Goal: Task Accomplishment & Management: Use online tool/utility

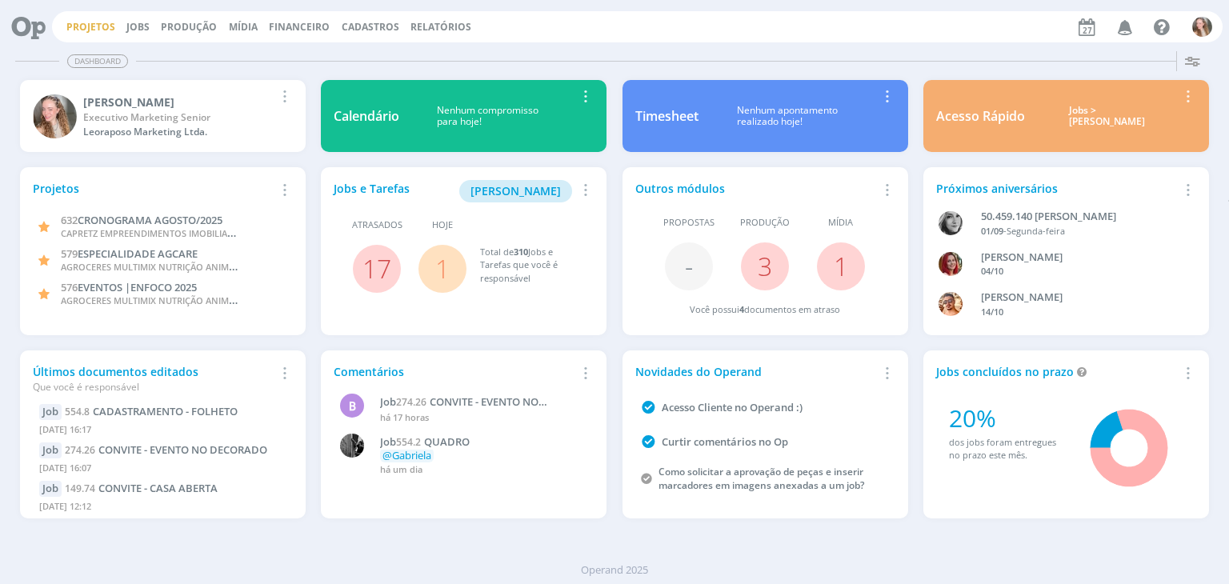
click at [109, 23] on link "Projetos" at bounding box center [90, 27] width 49 height 14
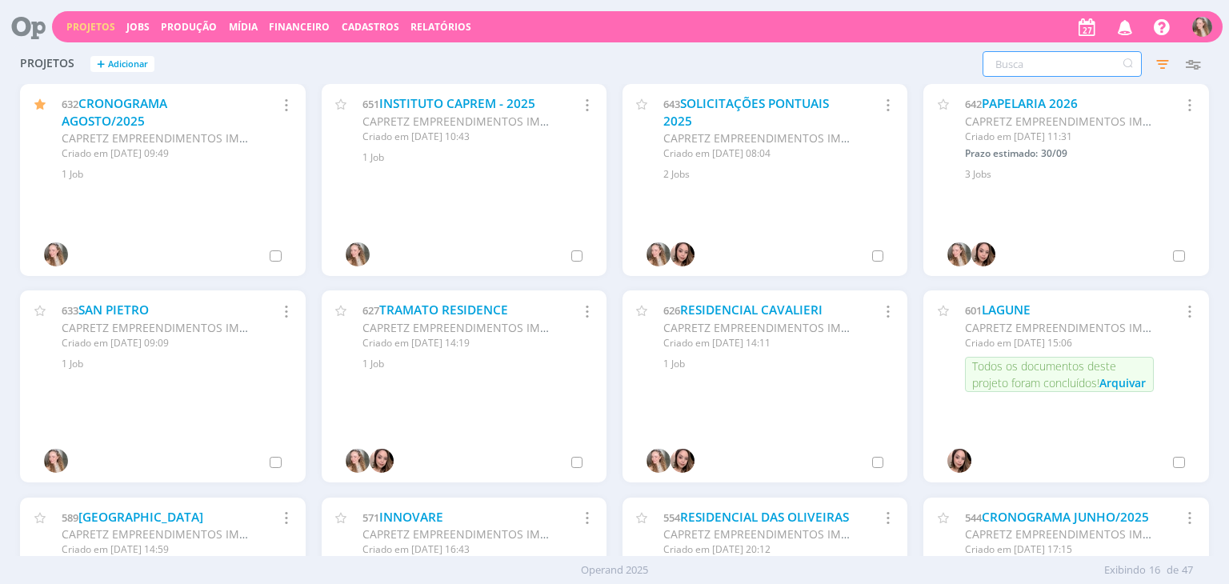
click at [1024, 65] on input "text" at bounding box center [1061, 64] width 159 height 26
type input "trinity"
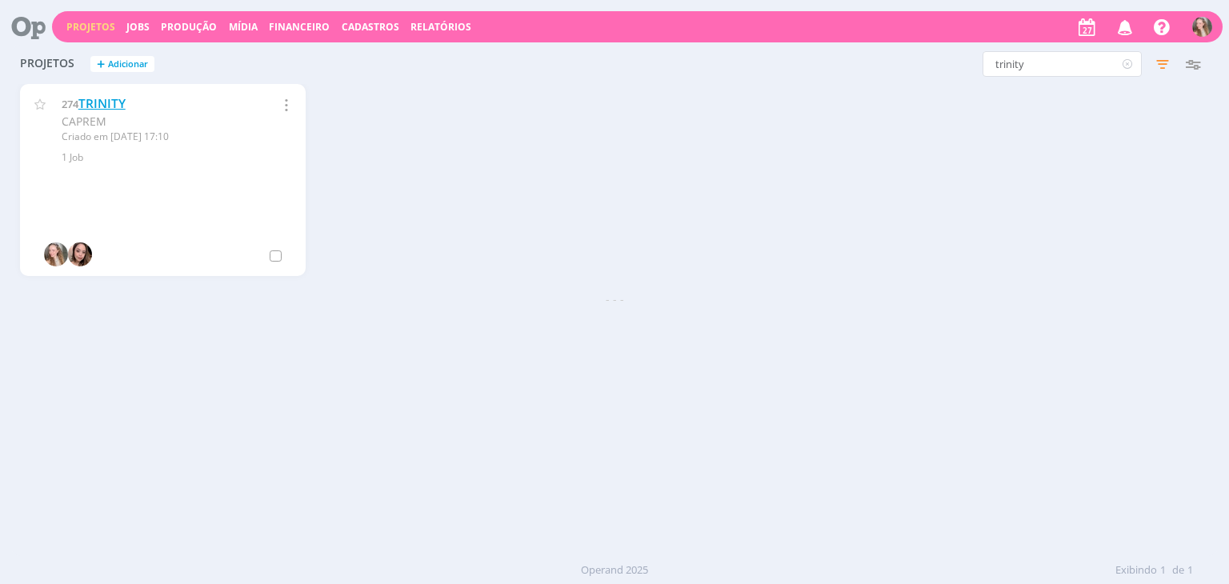
click at [102, 103] on link "TRINITY" at bounding box center [101, 103] width 47 height 17
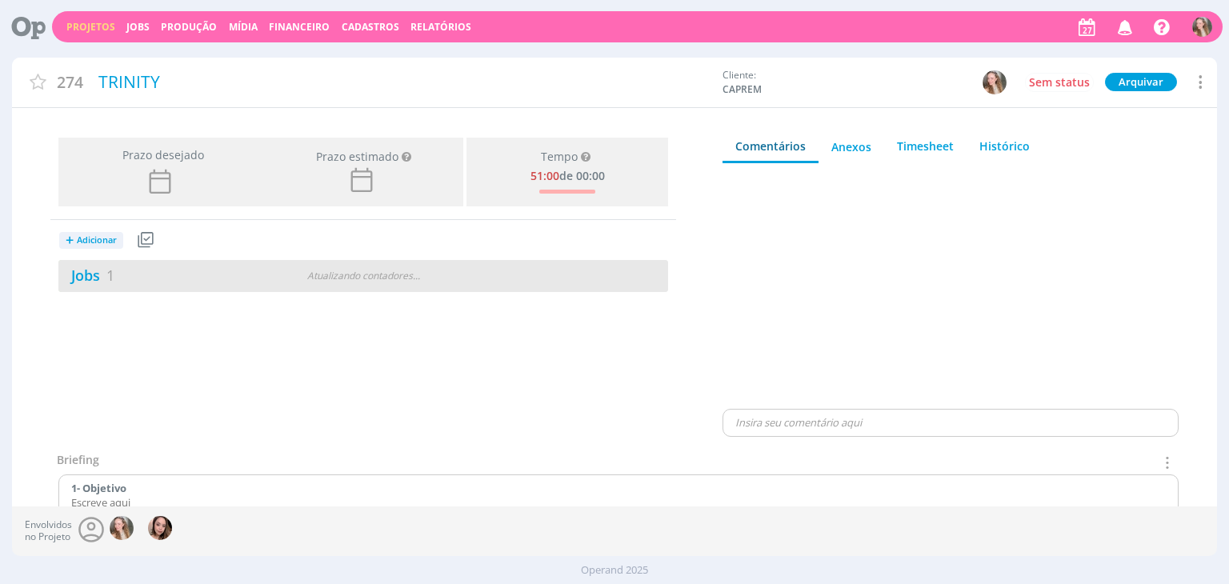
click at [168, 266] on div "Jobs 1" at bounding box center [161, 276] width 207 height 22
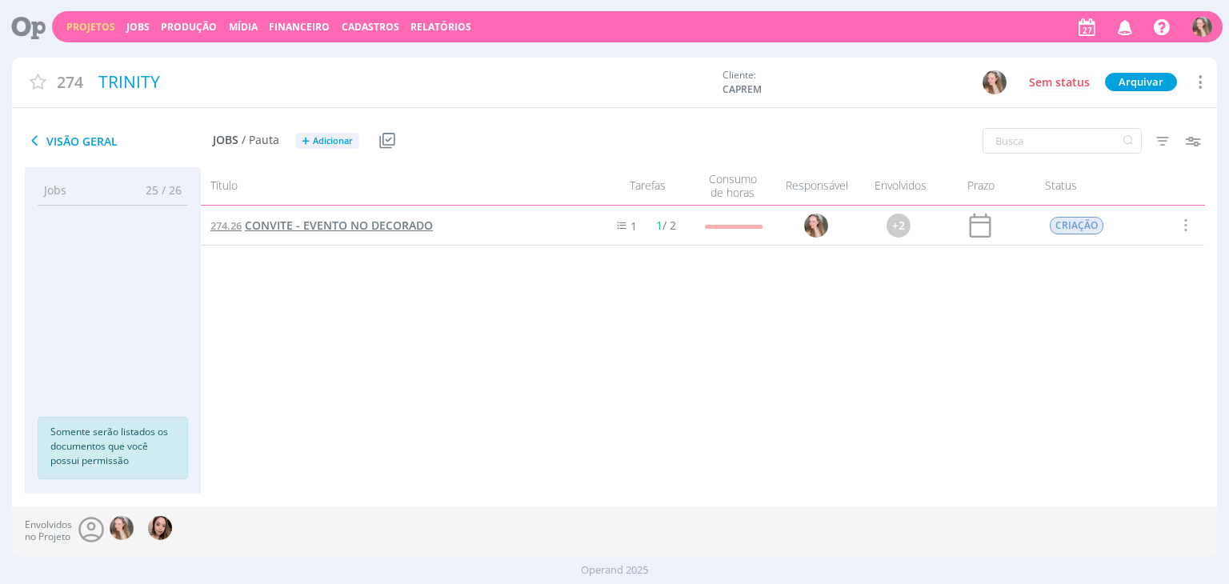
click at [257, 228] on span "CONVITE - EVENTO NO DECORADO" at bounding box center [339, 225] width 188 height 15
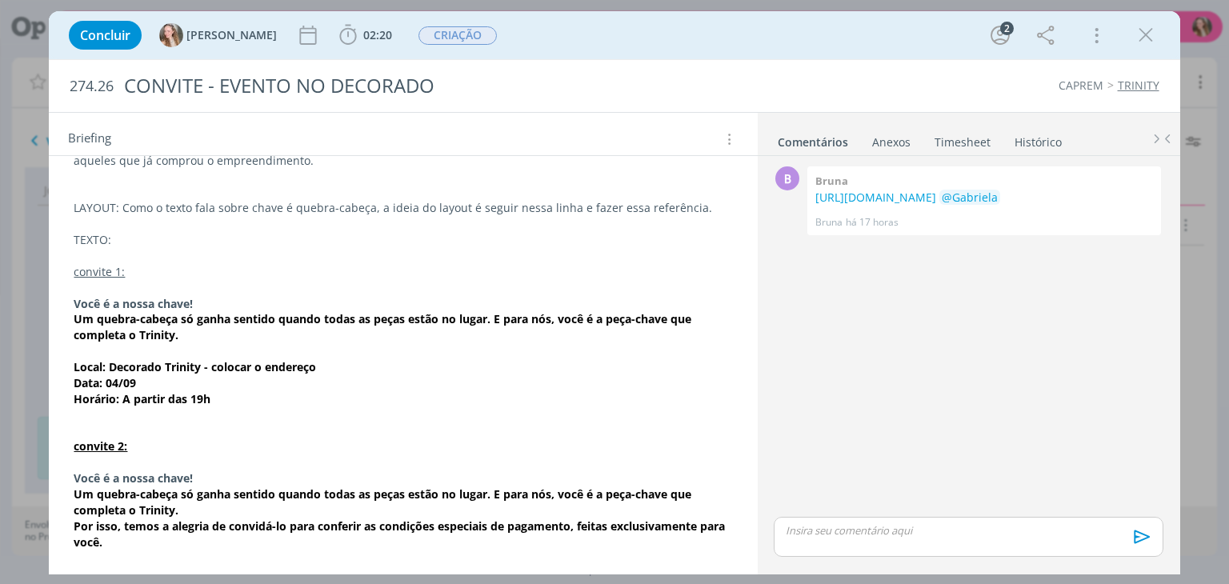
scroll to position [400, 0]
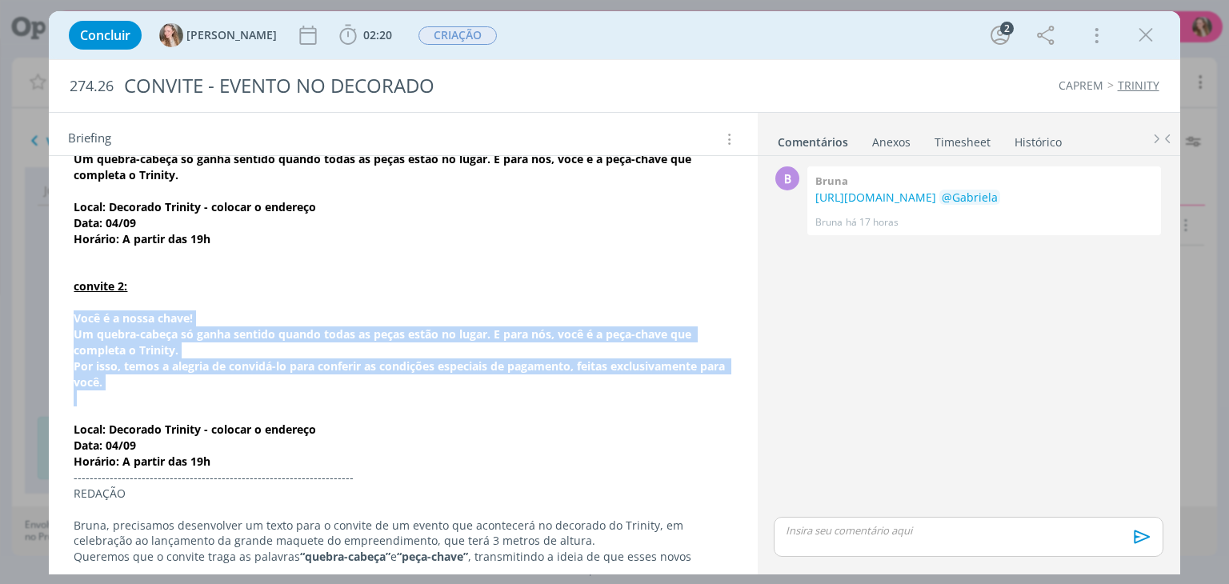
drag, startPoint x: 218, startPoint y: 394, endPoint x: 72, endPoint y: 321, distance: 162.8
click at [72, 321] on div "CRIAÇÃO Line, precisaremos fazer duas opções de convites digitais, pois um será…" at bounding box center [403, 310] width 682 height 774
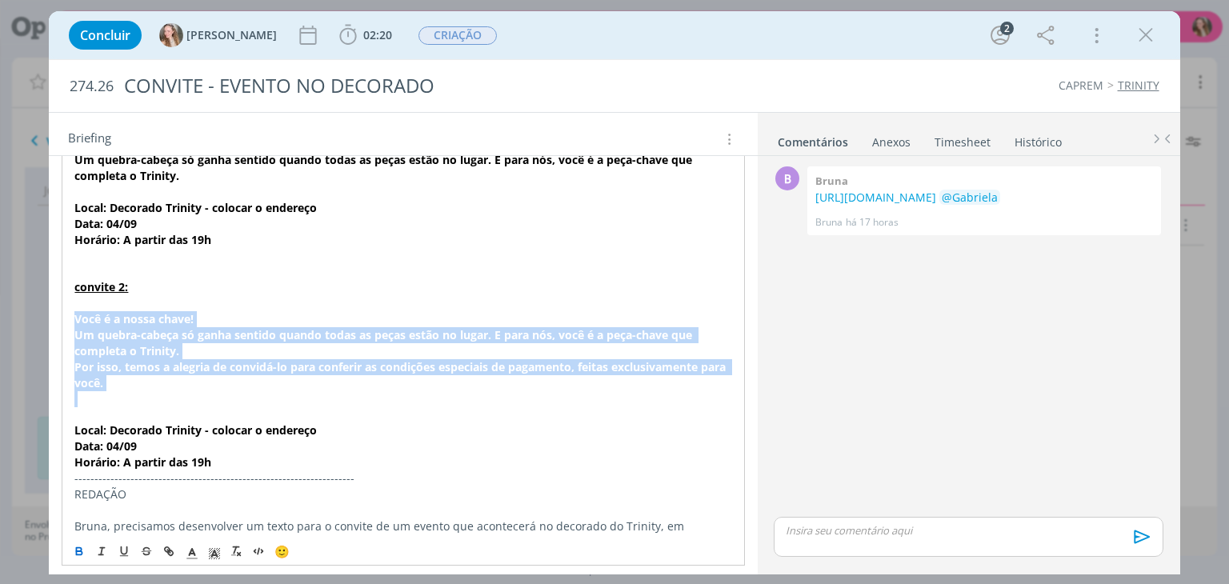
copy div "Você é a nossa chave! Um quebra-cabeça só ganha sentido quando todas as peças e…"
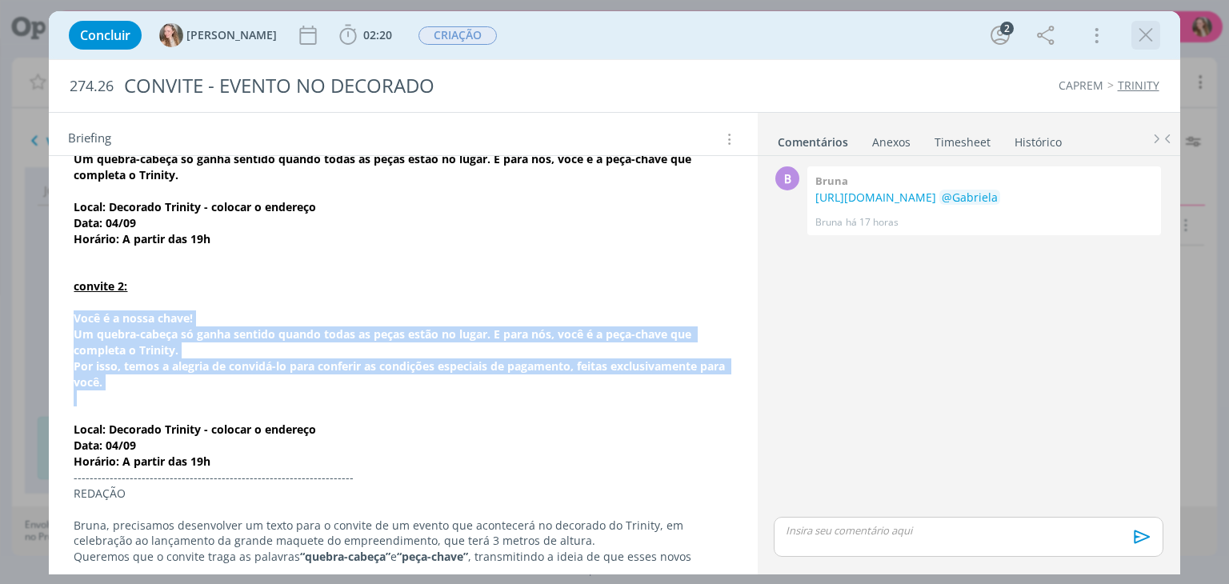
click at [1153, 27] on icon "dialog" at bounding box center [1145, 35] width 24 height 24
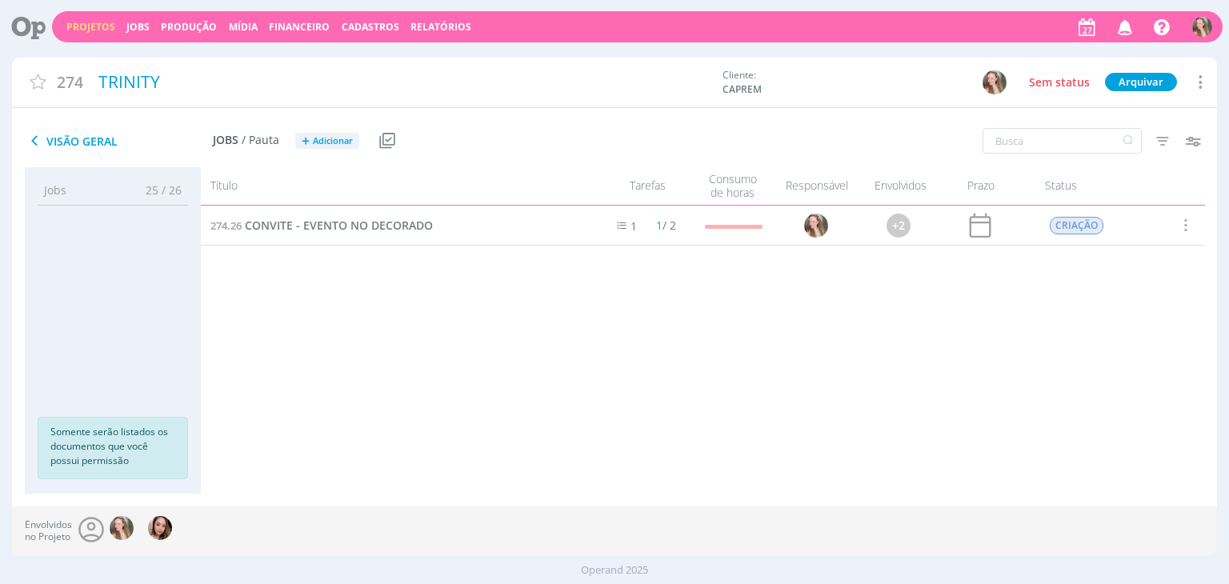
click at [97, 20] on link "Projetos" at bounding box center [90, 27] width 49 height 14
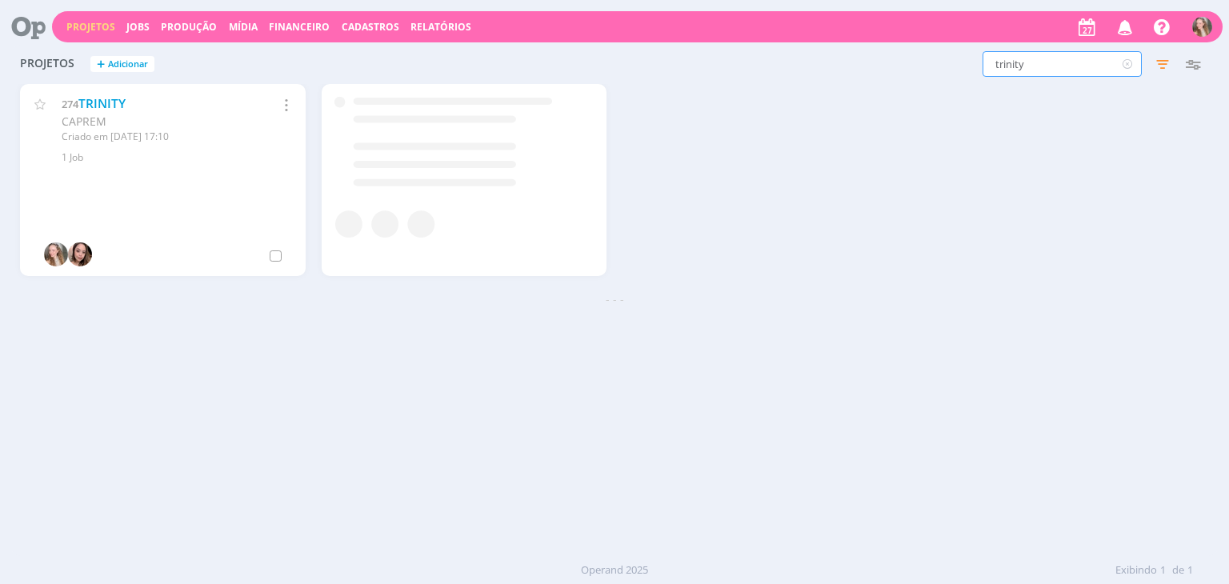
drag, startPoint x: 1057, startPoint y: 62, endPoint x: 636, endPoint y: 97, distance: 422.2
click at [637, 97] on div "Projetos + Adicionar trinity Filtros Filtrar Limpar trinity Status Clientes 2 s…" at bounding box center [614, 300] width 1204 height 511
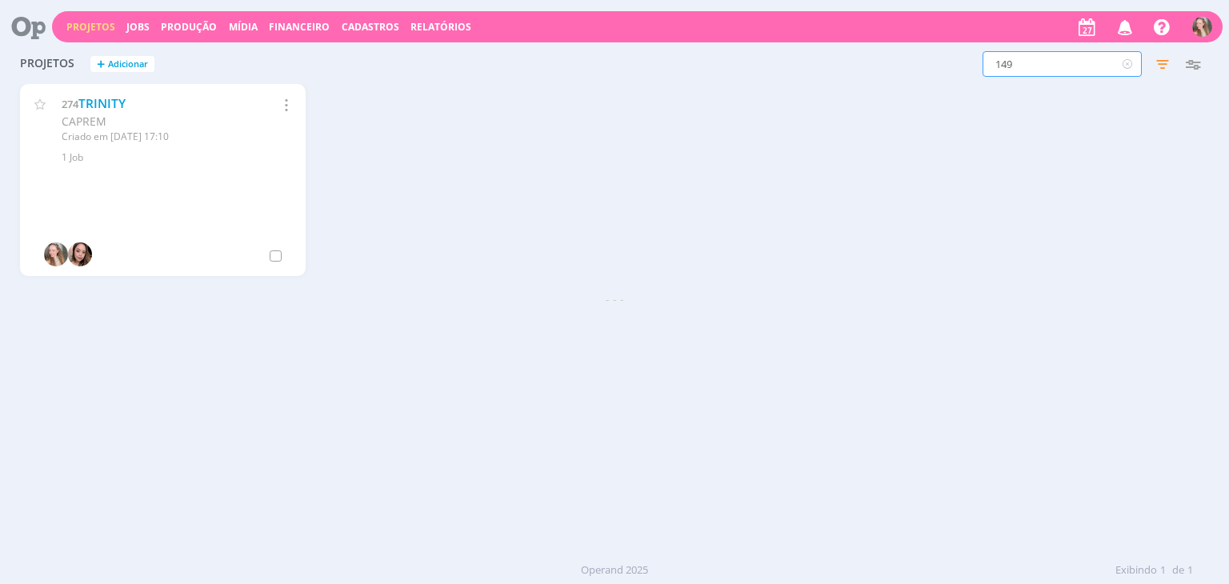
type input "149"
click at [138, 97] on link "SOLICITAÇÕES PONTUAIS" at bounding box center [152, 103] width 149 height 17
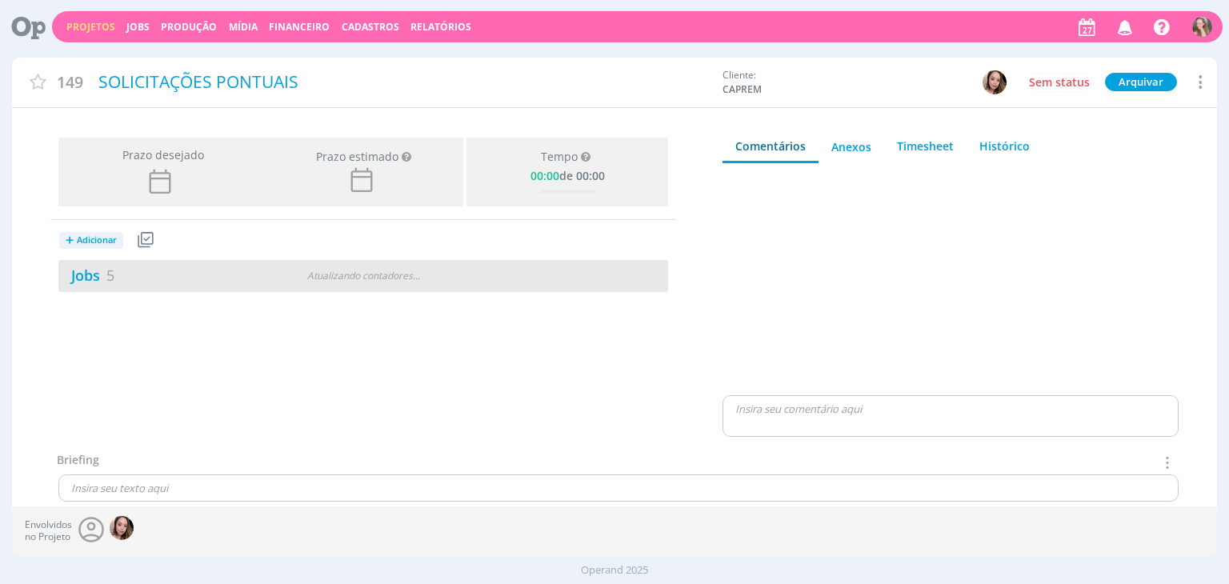
click at [191, 282] on div "Jobs 5" at bounding box center [161, 276] width 207 height 22
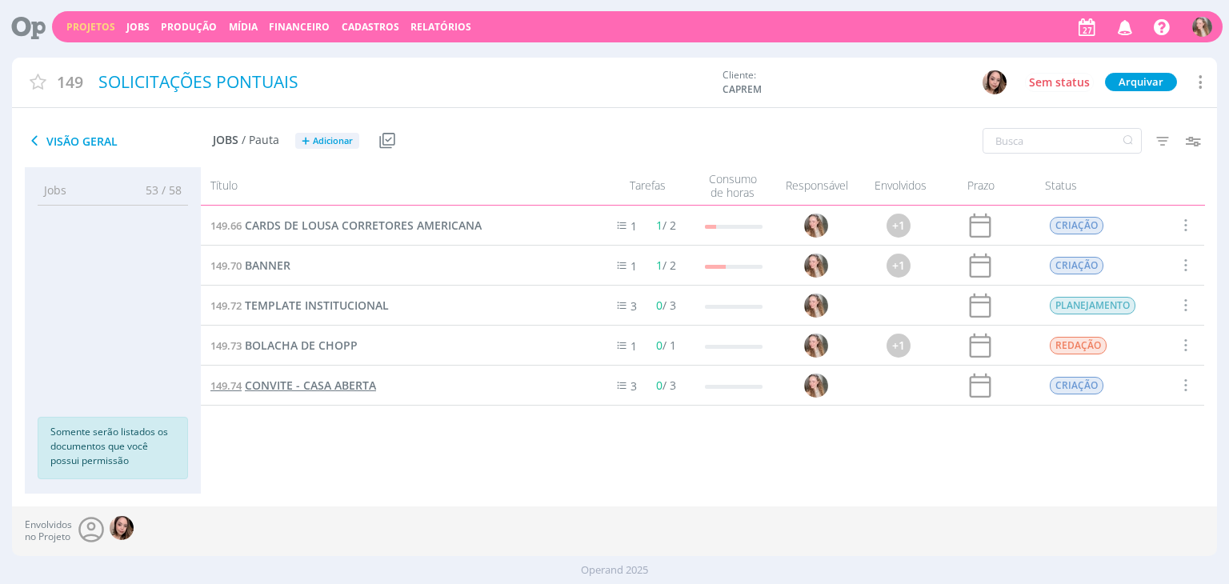
click at [299, 386] on span "CONVITE - CASA ABERTA" at bounding box center [310, 385] width 131 height 15
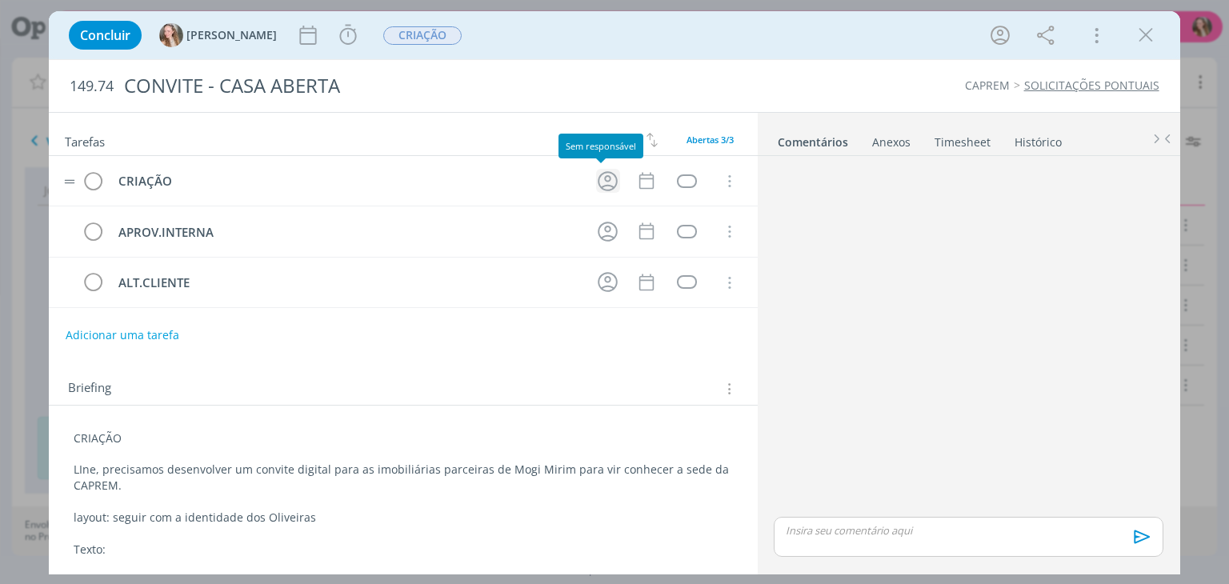
click at [601, 187] on icon "dialog" at bounding box center [607, 181] width 25 height 25
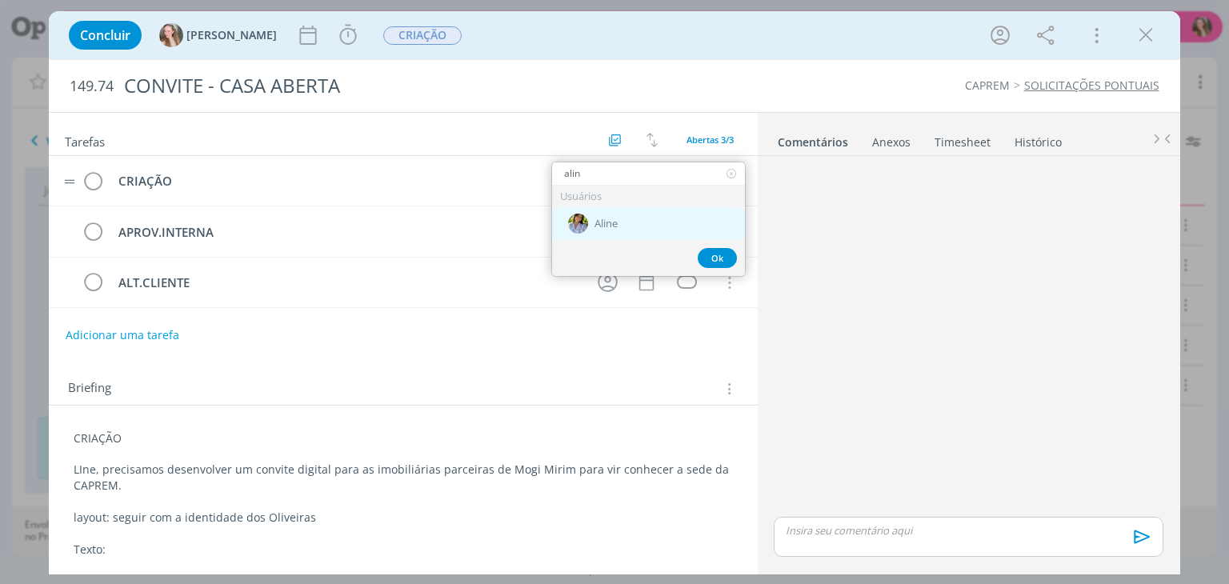
type input "alin"
click at [611, 230] on div "Aline" at bounding box center [648, 223] width 193 height 33
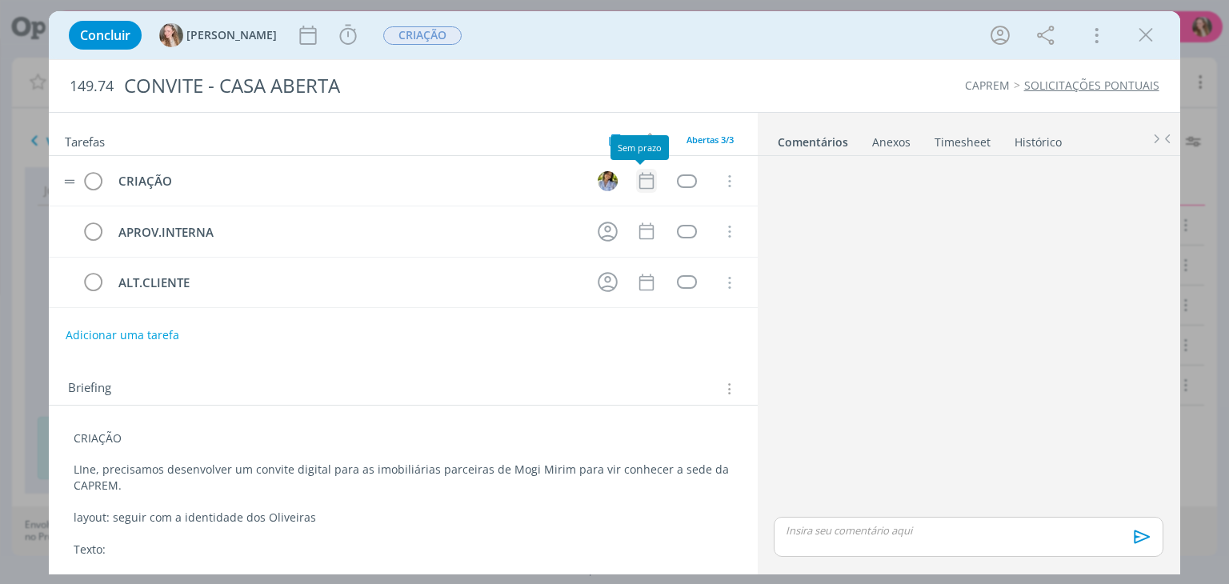
click at [640, 186] on icon "dialog" at bounding box center [645, 181] width 14 height 17
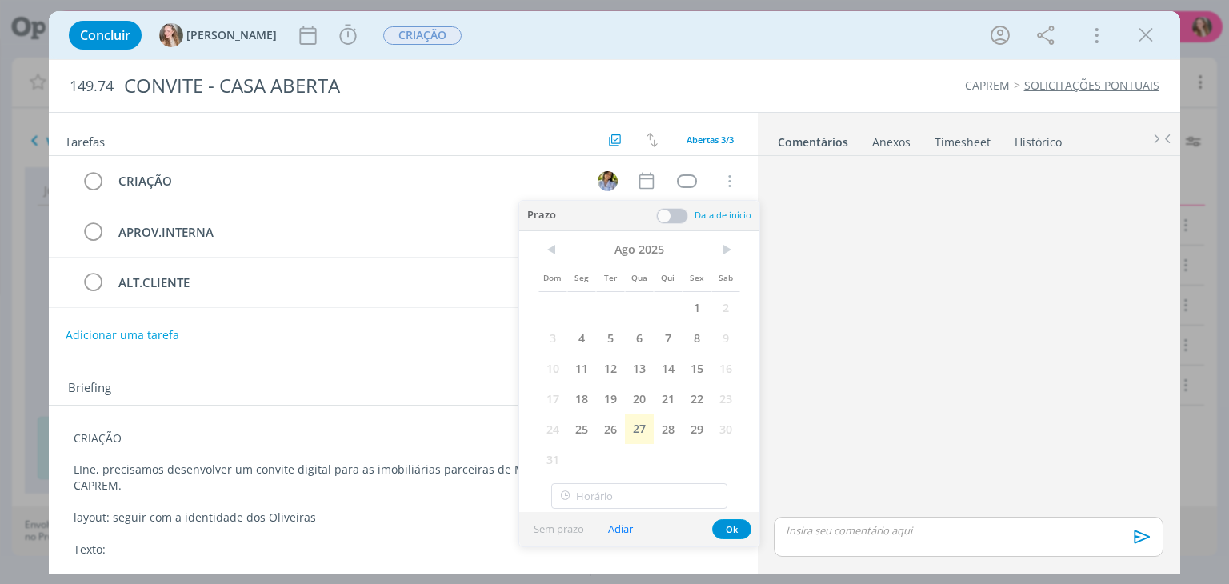
click at [652, 432] on span "27" at bounding box center [639, 429] width 29 height 30
click at [745, 529] on button "Ok" at bounding box center [731, 529] width 39 height 20
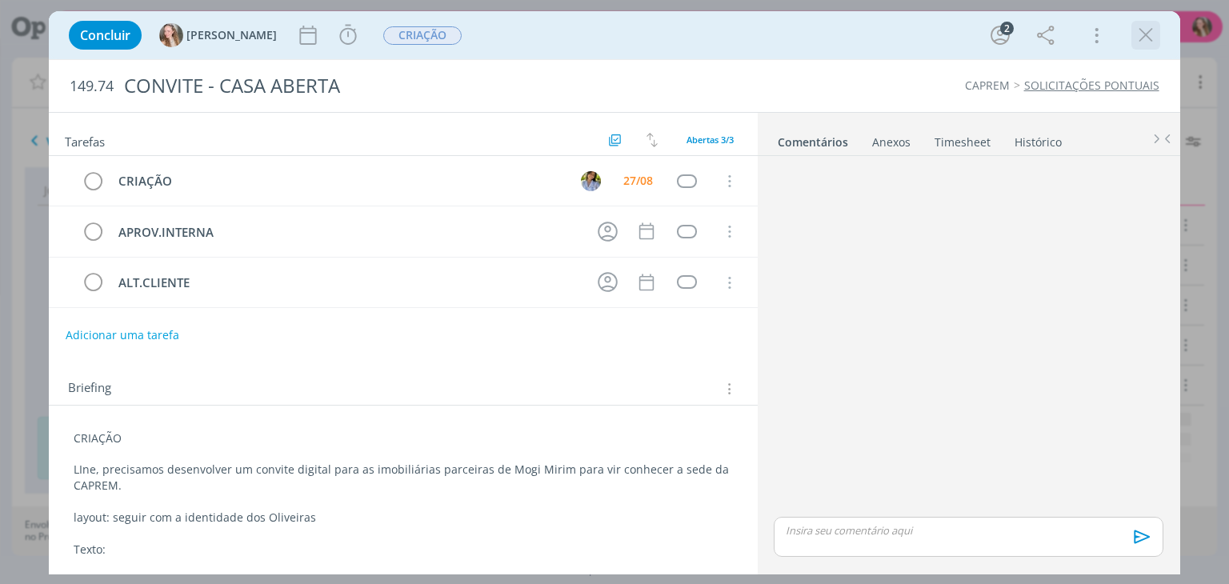
click at [1143, 35] on icon "dialog" at bounding box center [1145, 35] width 24 height 24
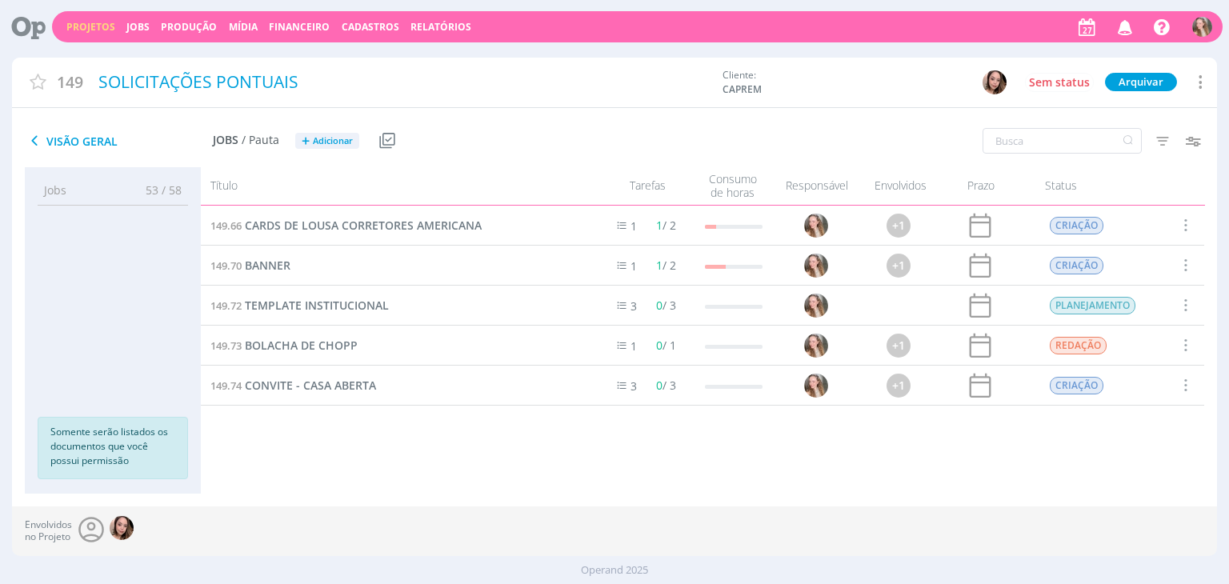
click at [76, 22] on link "Projetos" at bounding box center [90, 27] width 49 height 14
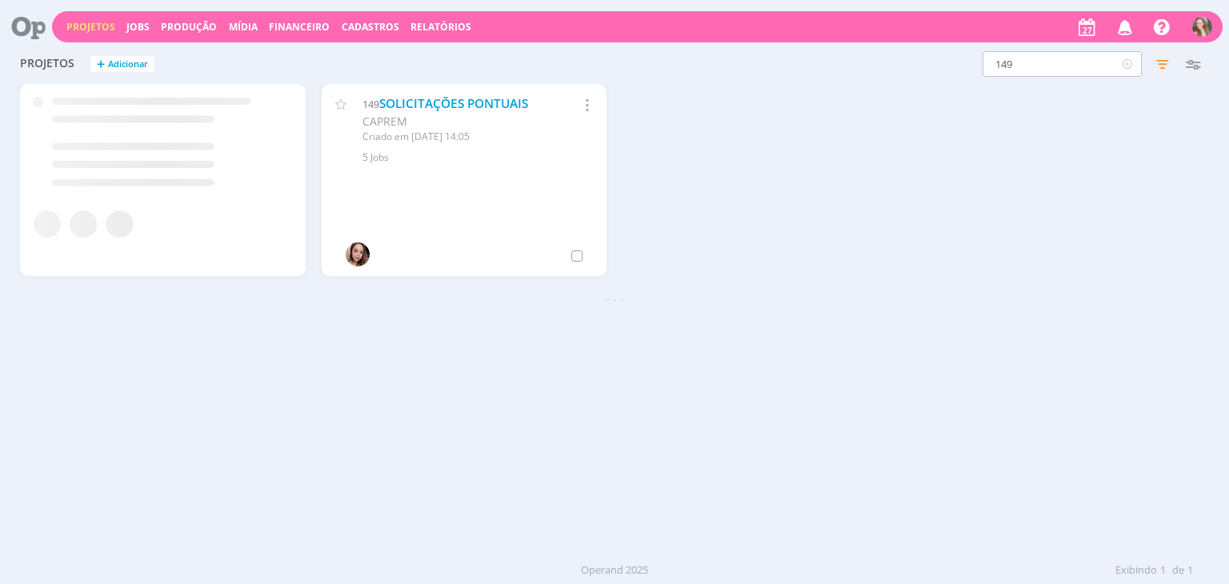
drag, startPoint x: 1020, startPoint y: 46, endPoint x: 995, endPoint y: 55, distance: 26.3
click at [995, 55] on div "Projetos + Adicionar 149 Filtros Filtrar Limpar 149 Status Clientes 2 seleciona…" at bounding box center [614, 65] width 1204 height 40
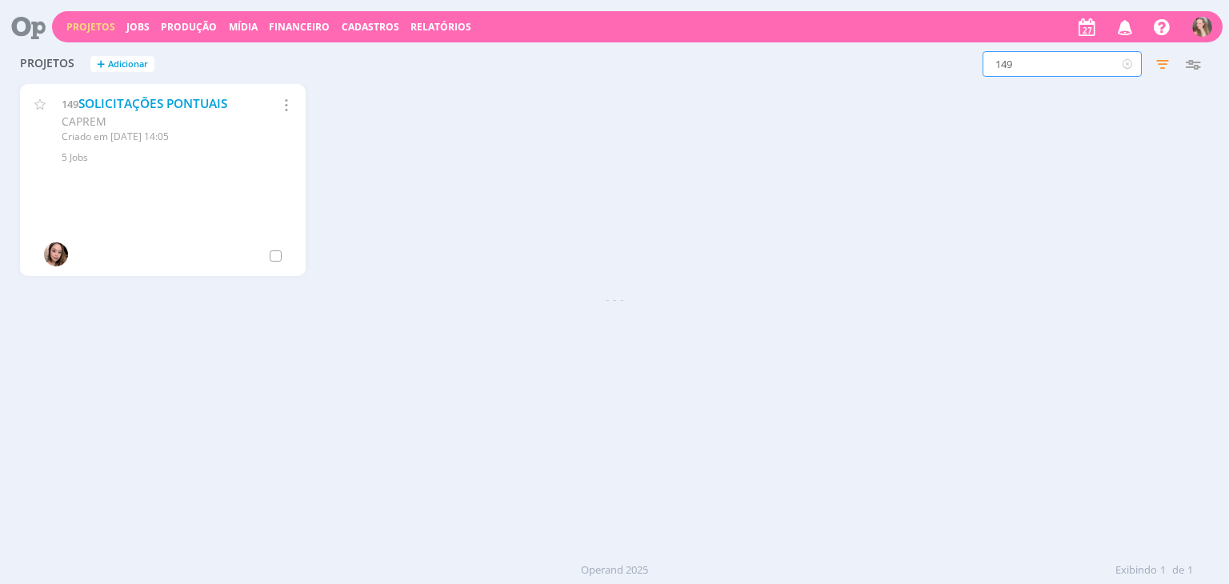
drag, startPoint x: 1012, startPoint y: 55, endPoint x: 990, endPoint y: 55, distance: 21.6
click at [990, 55] on input "149" at bounding box center [1061, 64] width 159 height 26
type input "554"
click at [122, 102] on link "RESIDENCIAL DAS OLIVEIRAS" at bounding box center [162, 103] width 169 height 17
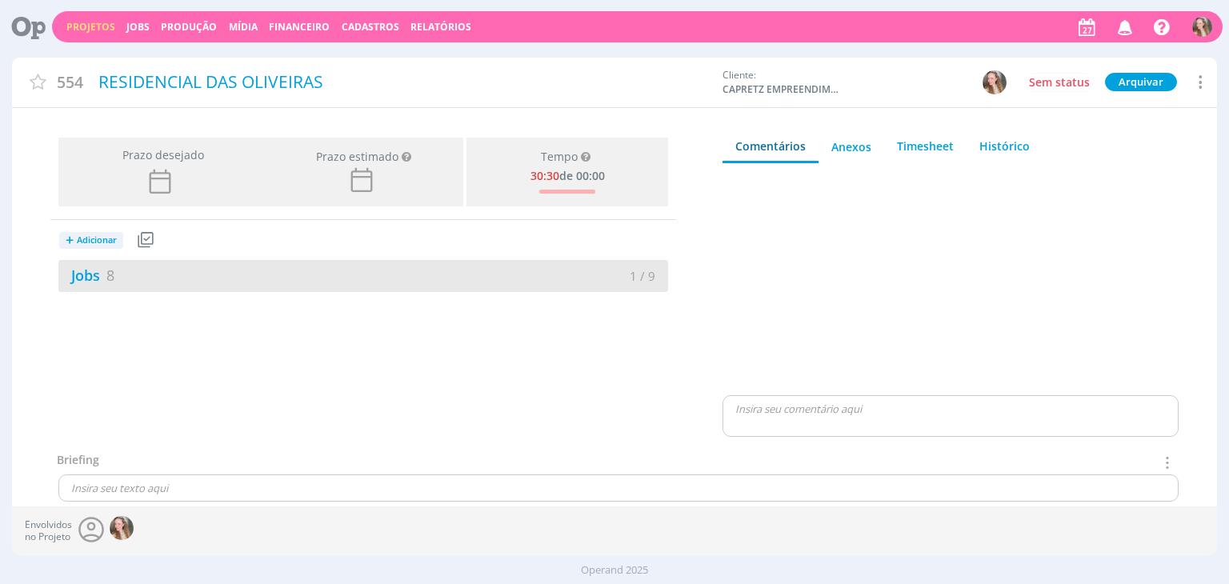
click at [190, 276] on div "Jobs 8" at bounding box center [210, 276] width 305 height 22
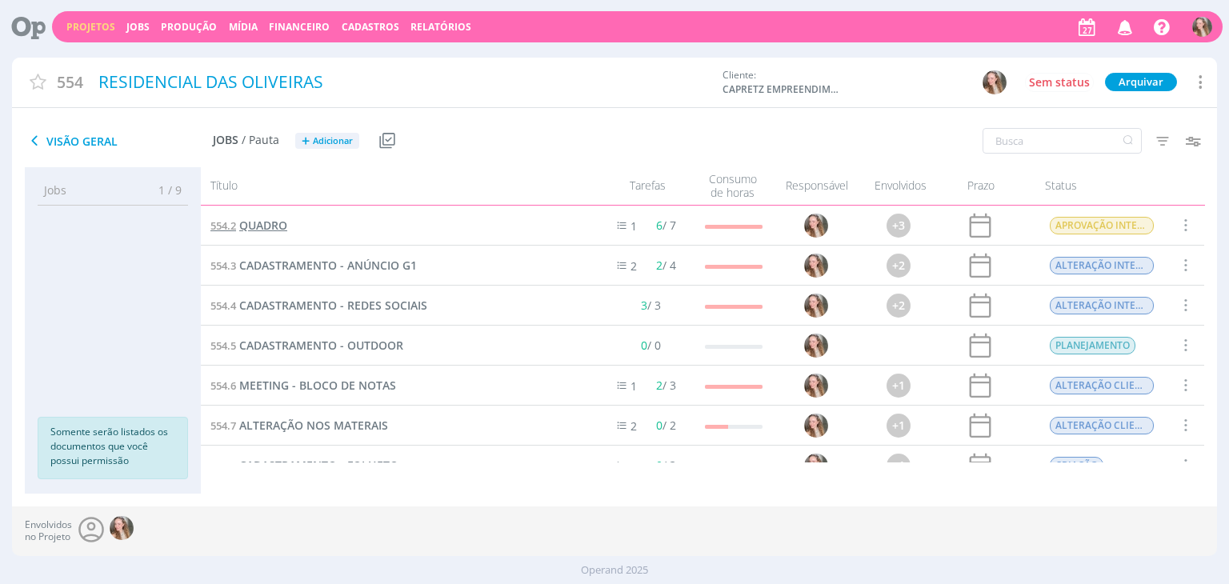
click at [268, 224] on span "QUADRO" at bounding box center [263, 225] width 48 height 15
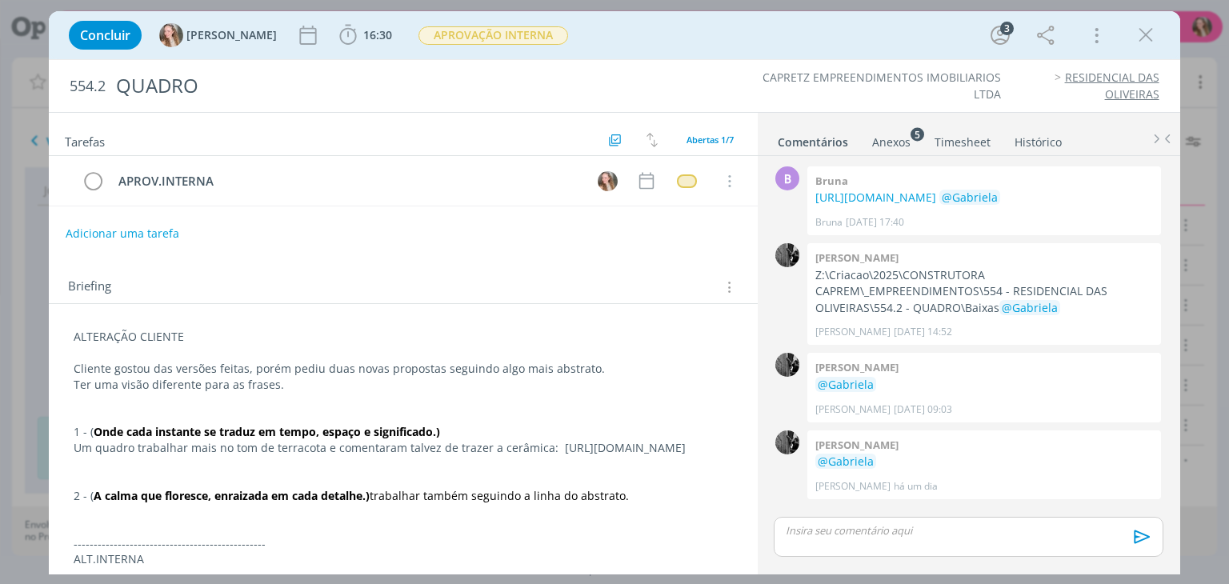
scroll to position [5, 0]
click at [130, 215] on div "APROV.INTERNA Cancelar" at bounding box center [403, 187] width 708 height 63
click at [125, 222] on button "Adicionar uma tarefa" at bounding box center [122, 232] width 114 height 27
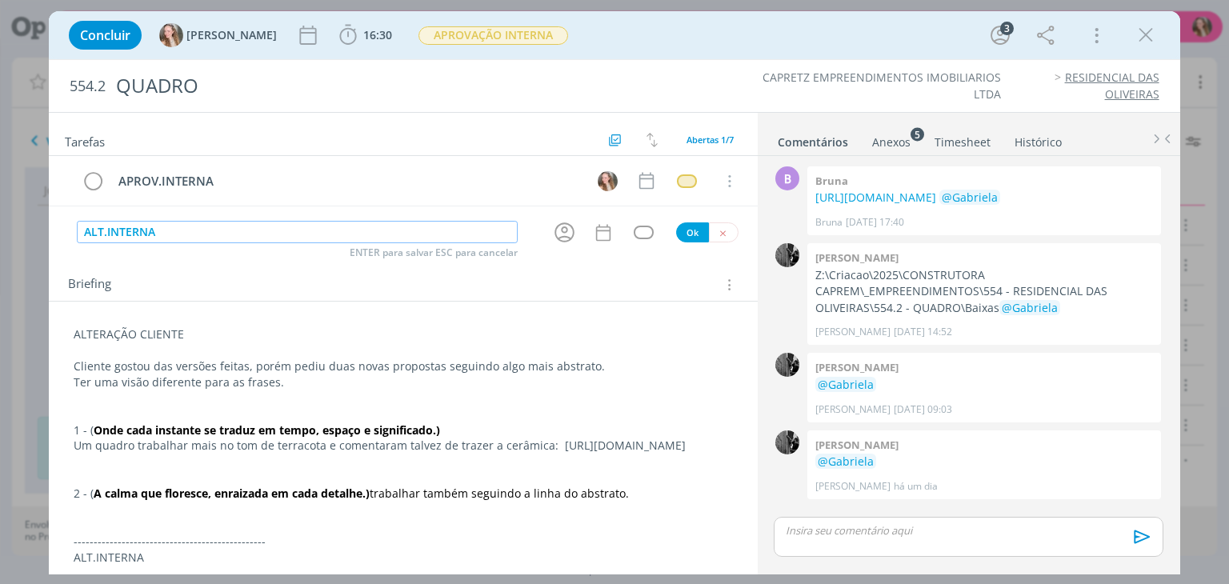
type input "ALT.INTERNA"
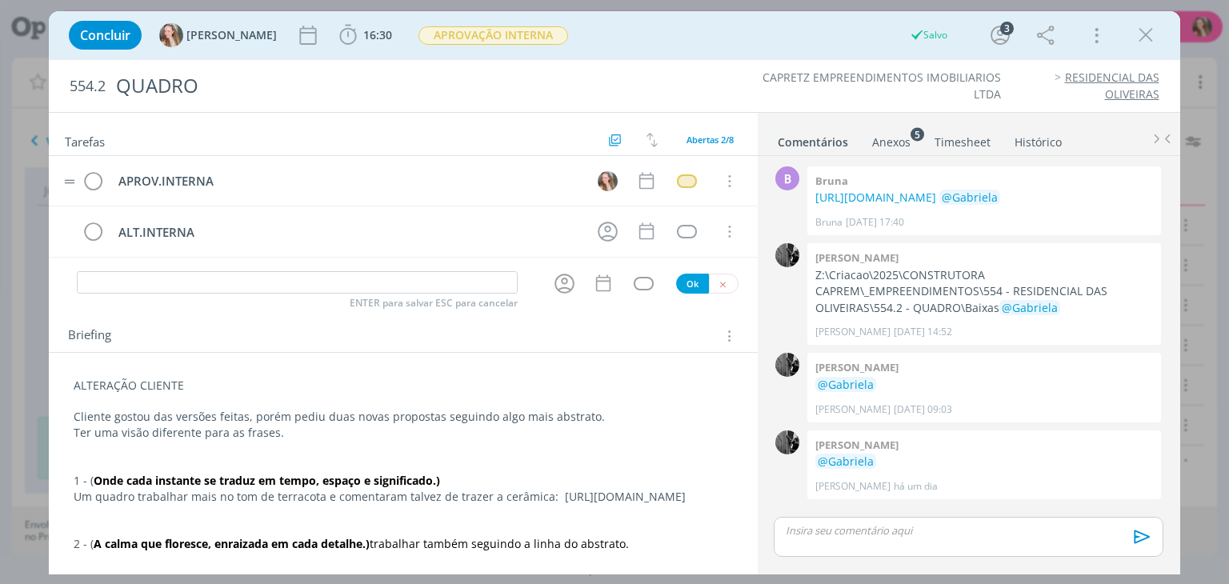
drag, startPoint x: 73, startPoint y: 237, endPoint x: 68, endPoint y: 173, distance: 64.2
click at [68, 173] on div "APROV.INTERNA Cancelar ALT.INTERNA Cancelar" at bounding box center [403, 207] width 708 height 102
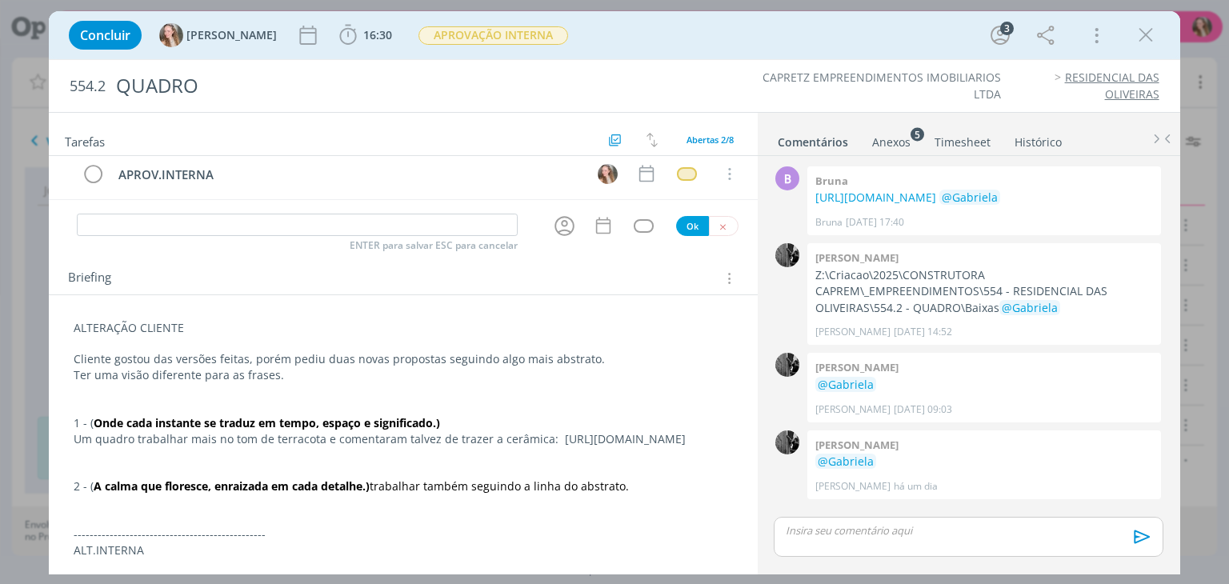
scroll to position [0, 0]
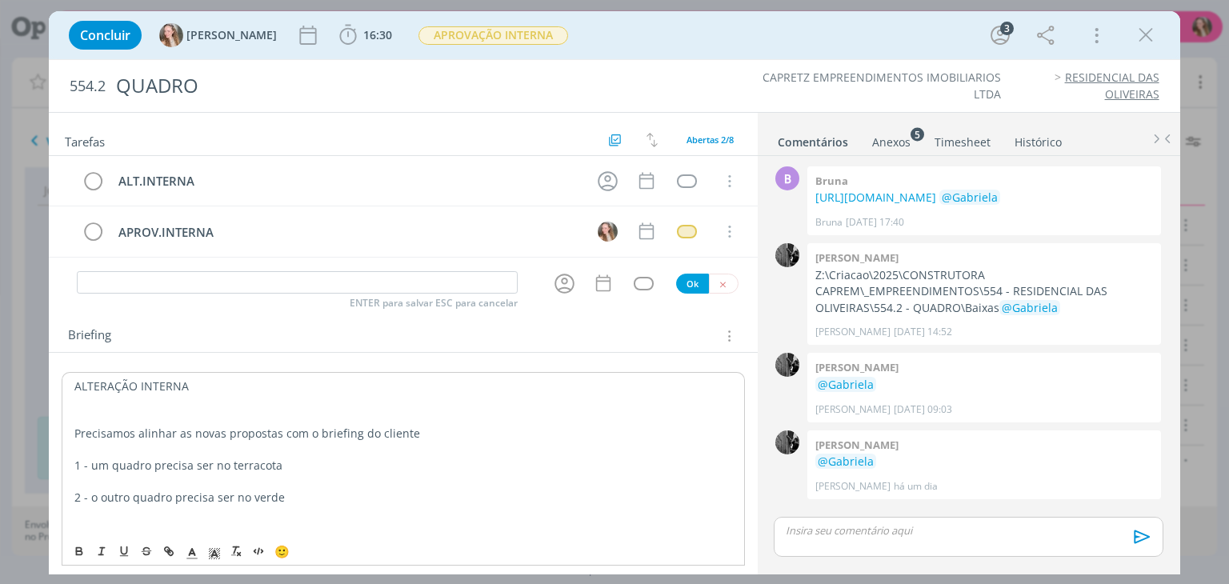
click at [249, 495] on p "2 - o outro quadro precisa ser no verde" at bounding box center [402, 498] width 657 height 16
click at [358, 490] on p "2 - o outro quadro precisa ser no tom de verde" at bounding box center [402, 498] width 657 height 16
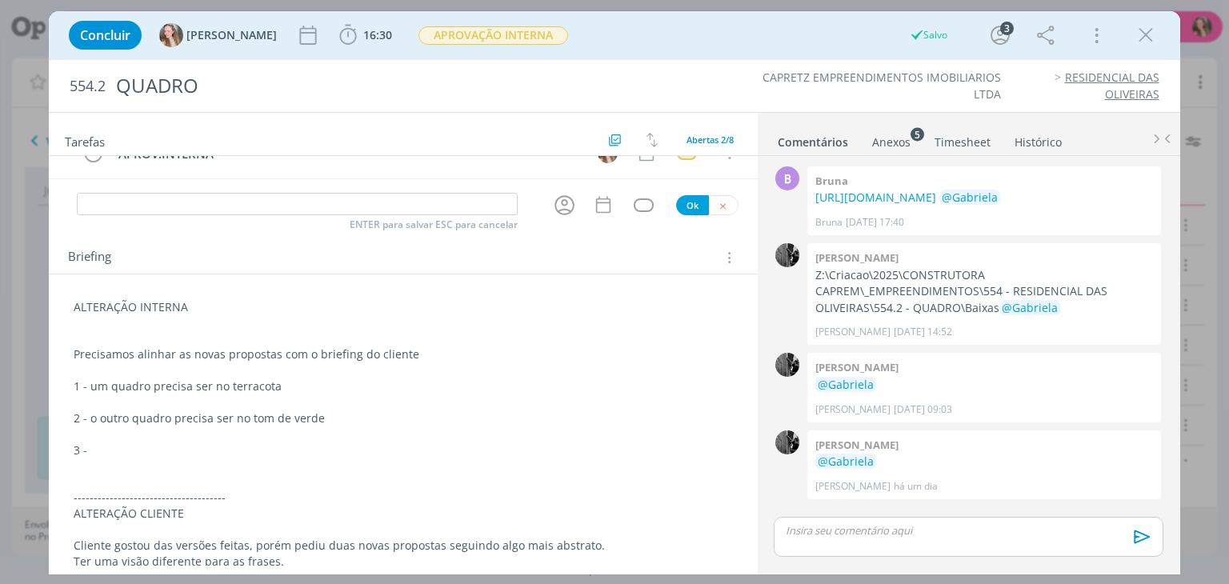
scroll to position [160, 0]
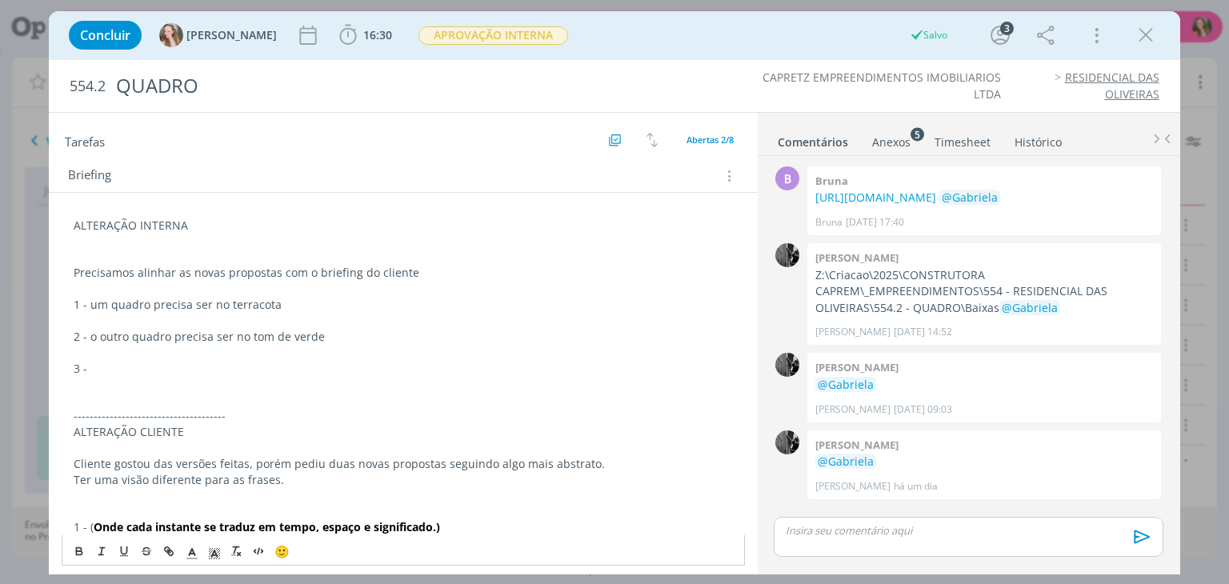
click at [102, 367] on p "3 -" at bounding box center [403, 369] width 658 height 16
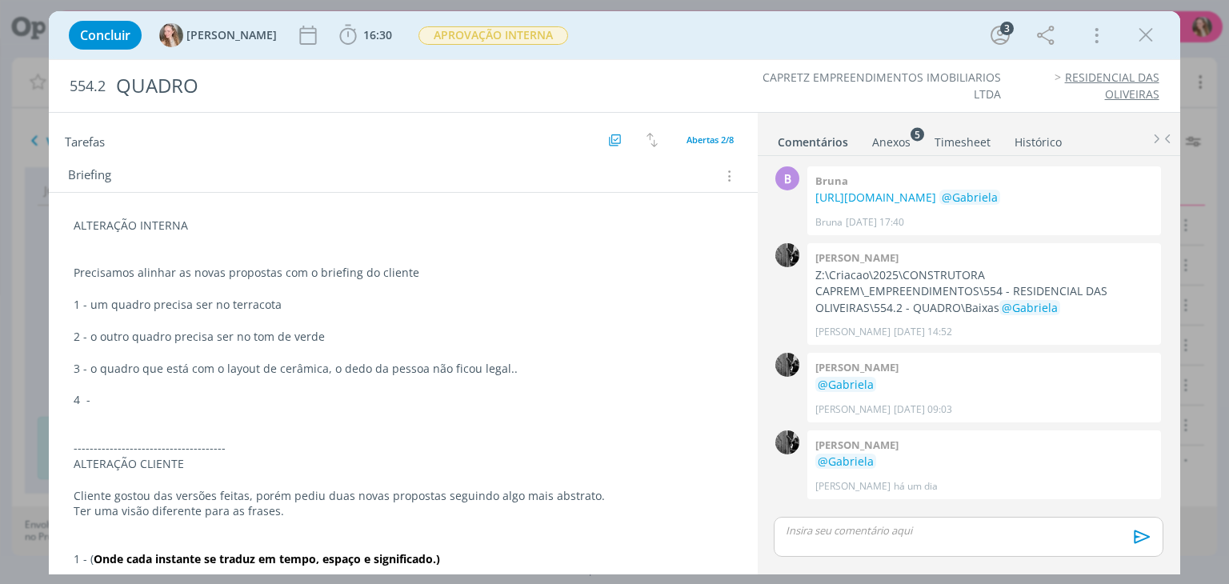
click at [506, 366] on p "3 - o quadro que está com o layout de cerâmica, o dedo da pessoa não ficou lega…" at bounding box center [403, 369] width 658 height 16
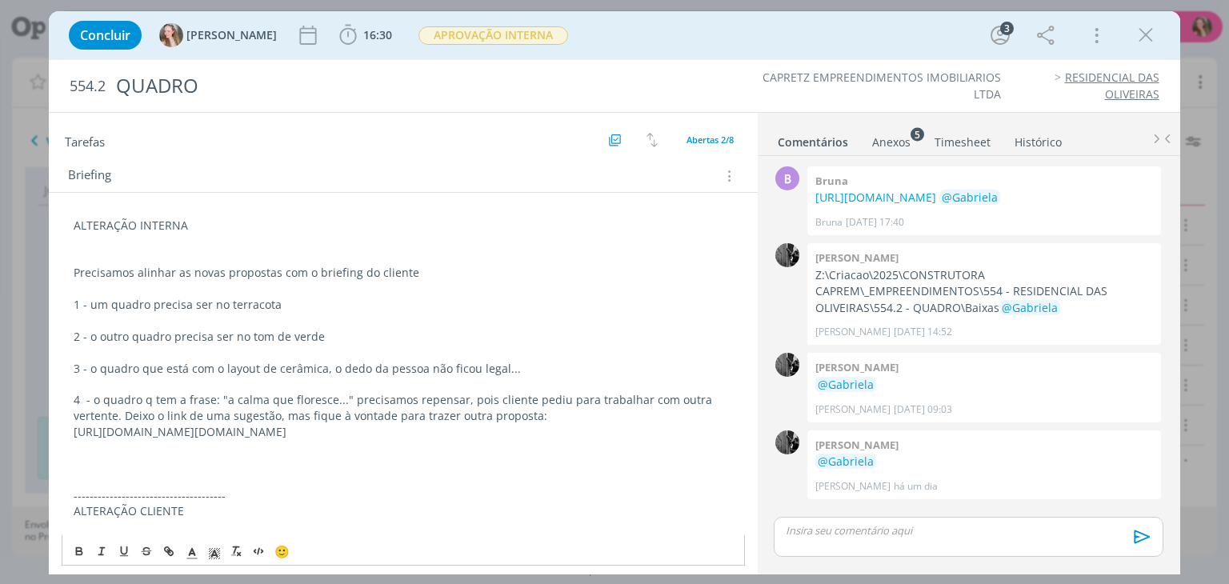
drag, startPoint x: 158, startPoint y: 226, endPoint x: 64, endPoint y: 215, distance: 94.3
drag, startPoint x: 69, startPoint y: 229, endPoint x: 202, endPoint y: 266, distance: 138.8
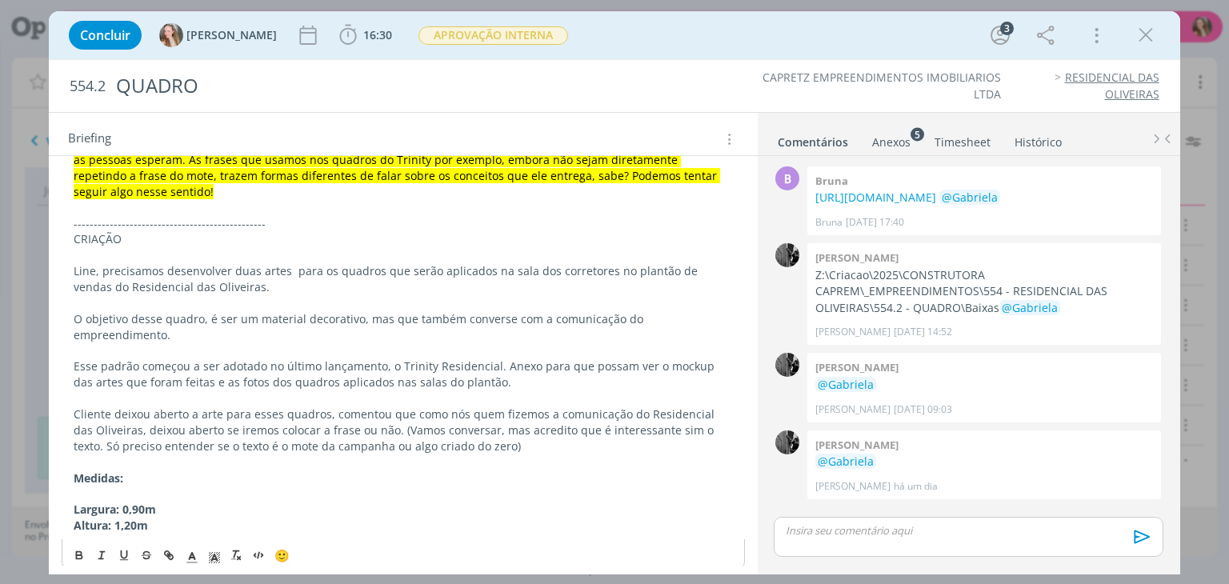
scroll to position [1616, 0]
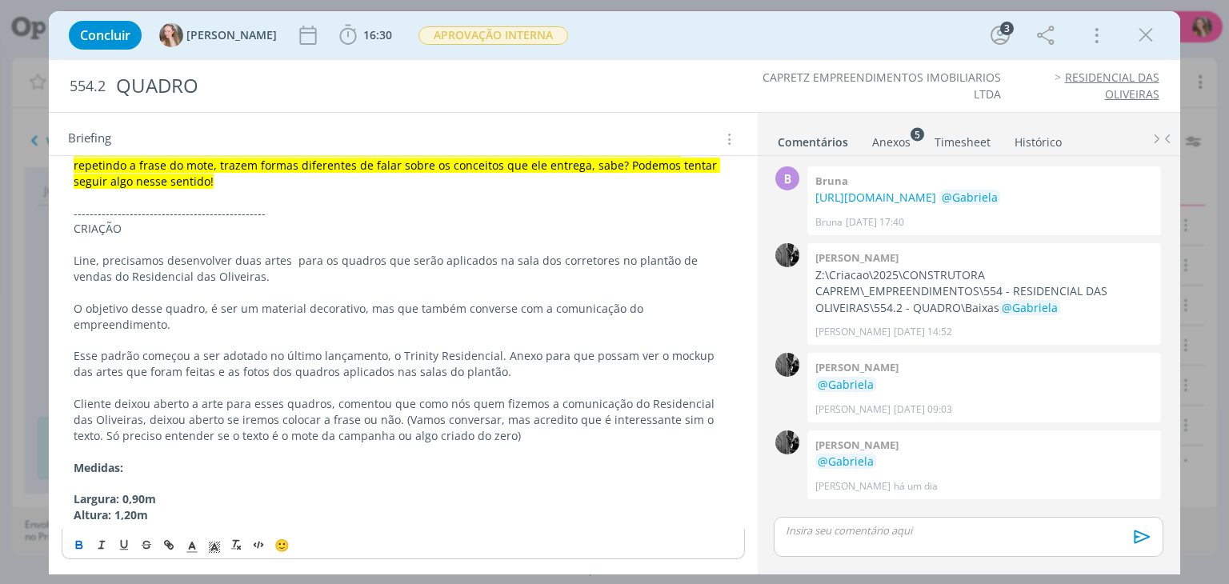
click at [80, 537] on button "dialog" at bounding box center [80, 544] width 22 height 19
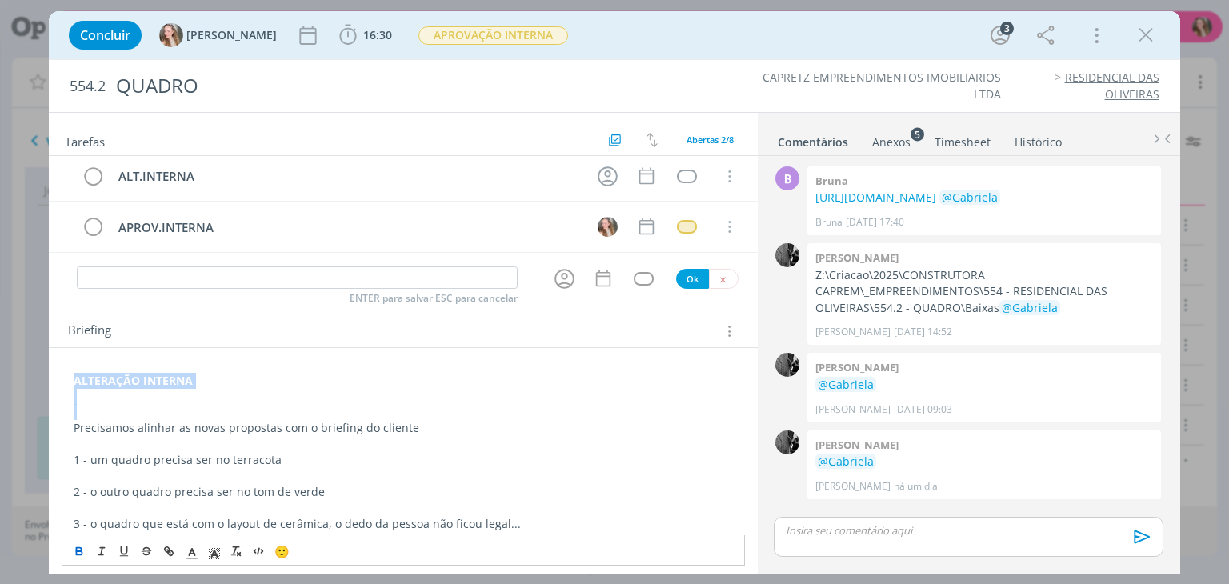
scroll to position [0, 0]
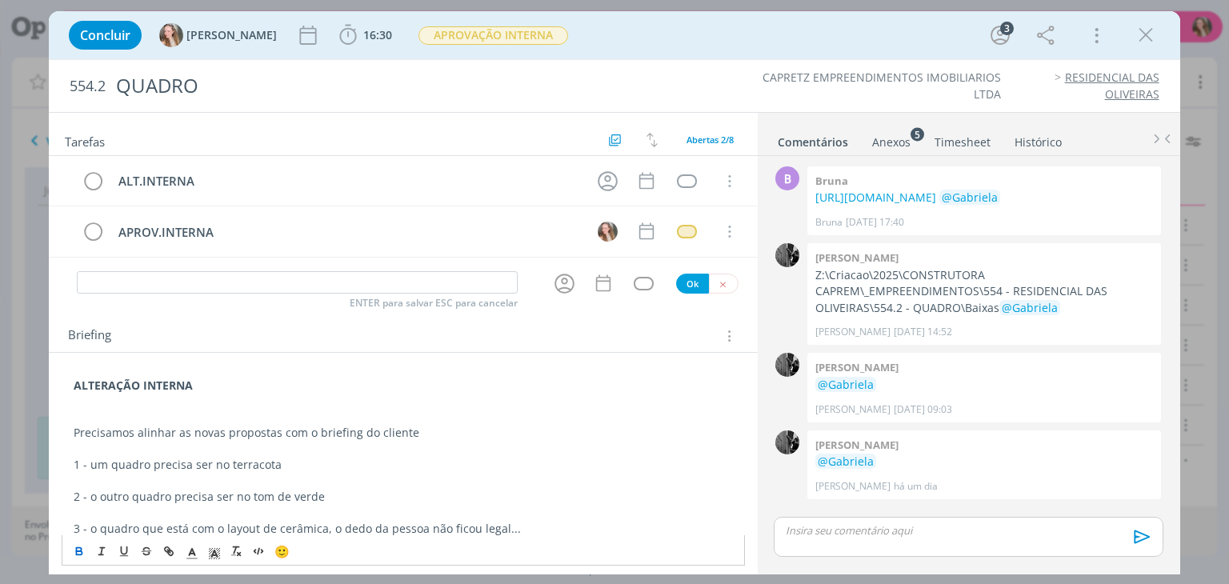
click at [221, 314] on div "Briefing Briefings Predefinidos Versões do Briefing Ver Briefing do Projeto" at bounding box center [403, 331] width 708 height 43
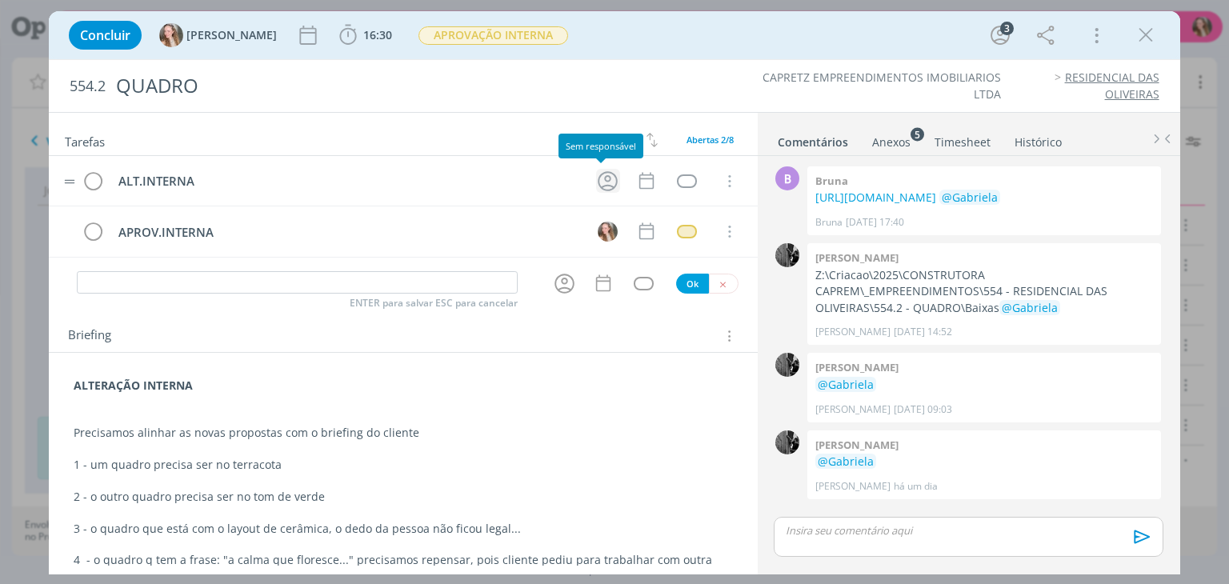
click at [600, 177] on icon "dialog" at bounding box center [607, 181] width 25 height 25
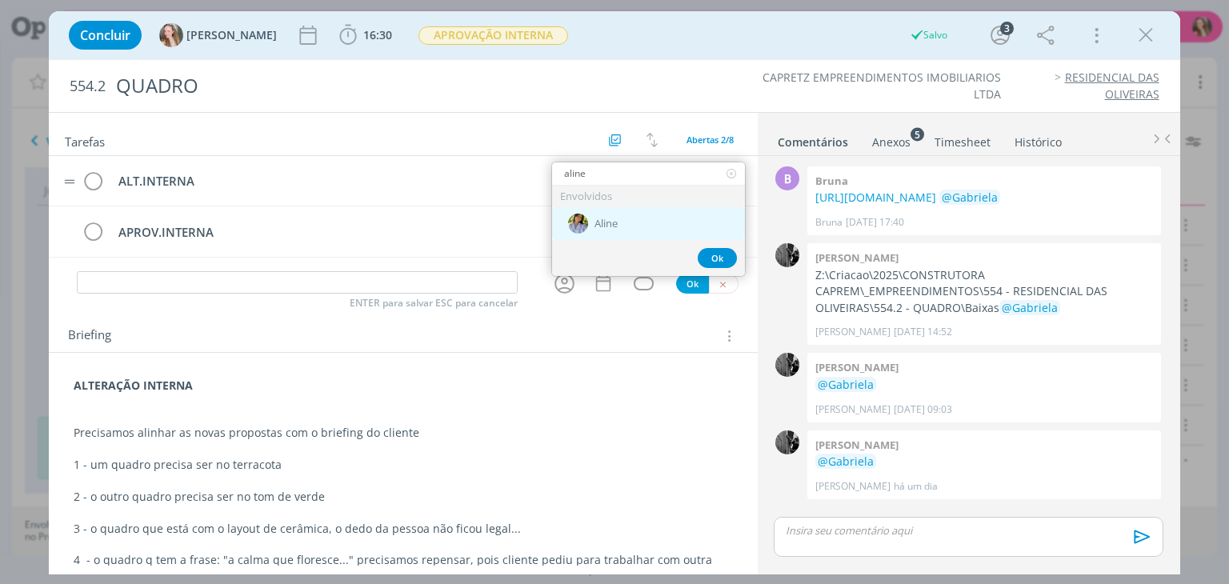
type input "aline"
click at [602, 220] on span "Aline" at bounding box center [605, 224] width 23 height 13
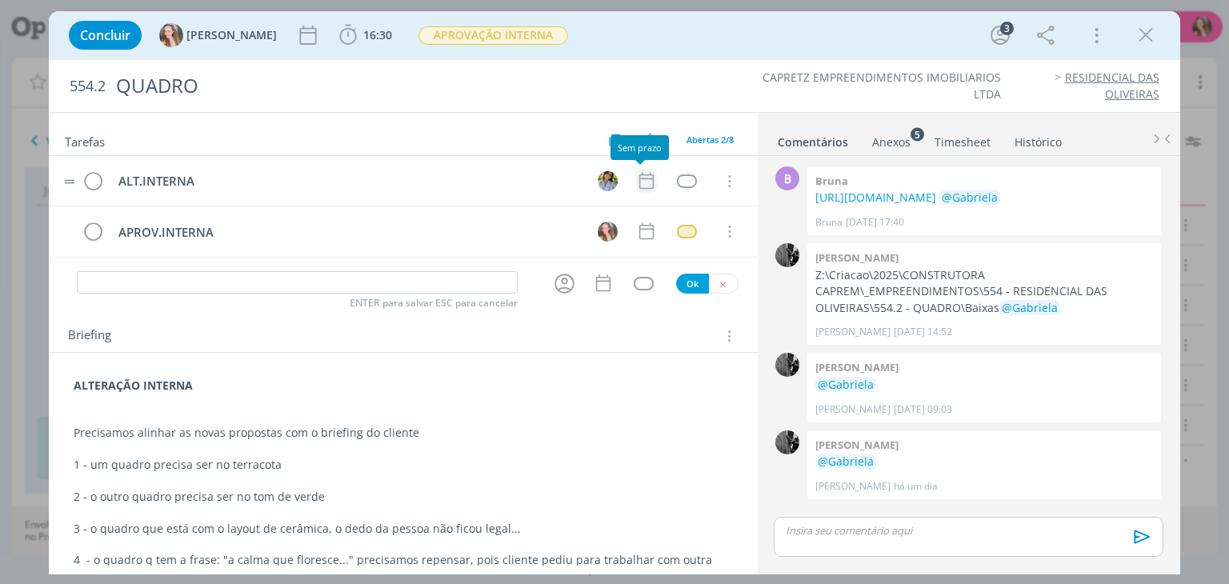
click at [640, 186] on icon "dialog" at bounding box center [646, 180] width 21 height 21
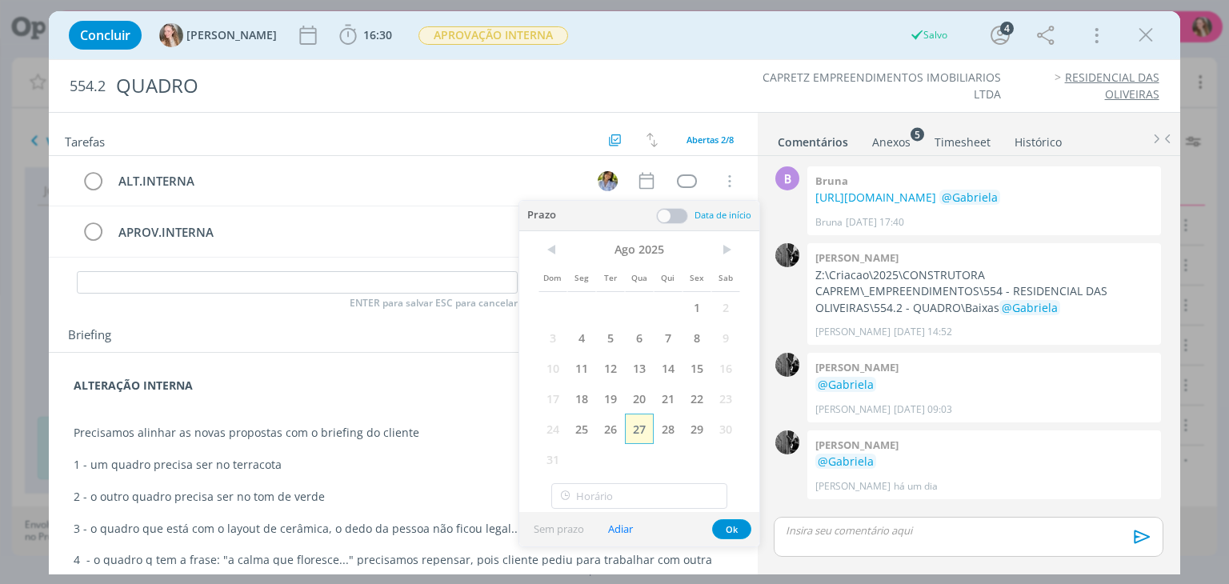
click at [627, 426] on span "27" at bounding box center [639, 429] width 29 height 30
click at [735, 522] on button "Ok" at bounding box center [731, 529] width 39 height 20
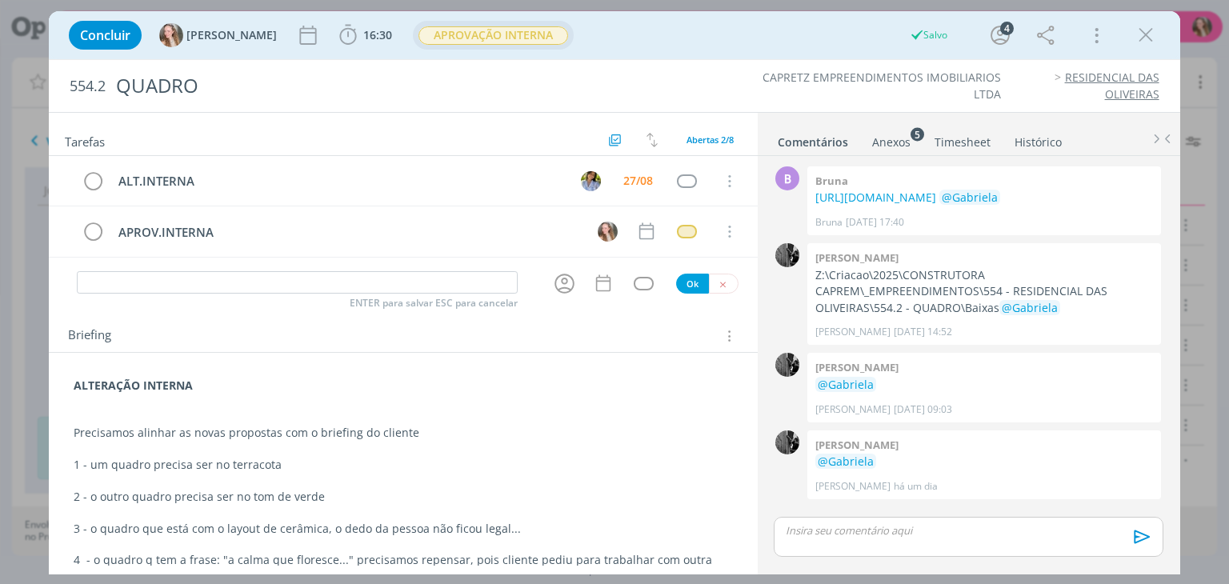
click at [476, 27] on span "APROVAÇÃO INTERNA" at bounding box center [493, 35] width 150 height 18
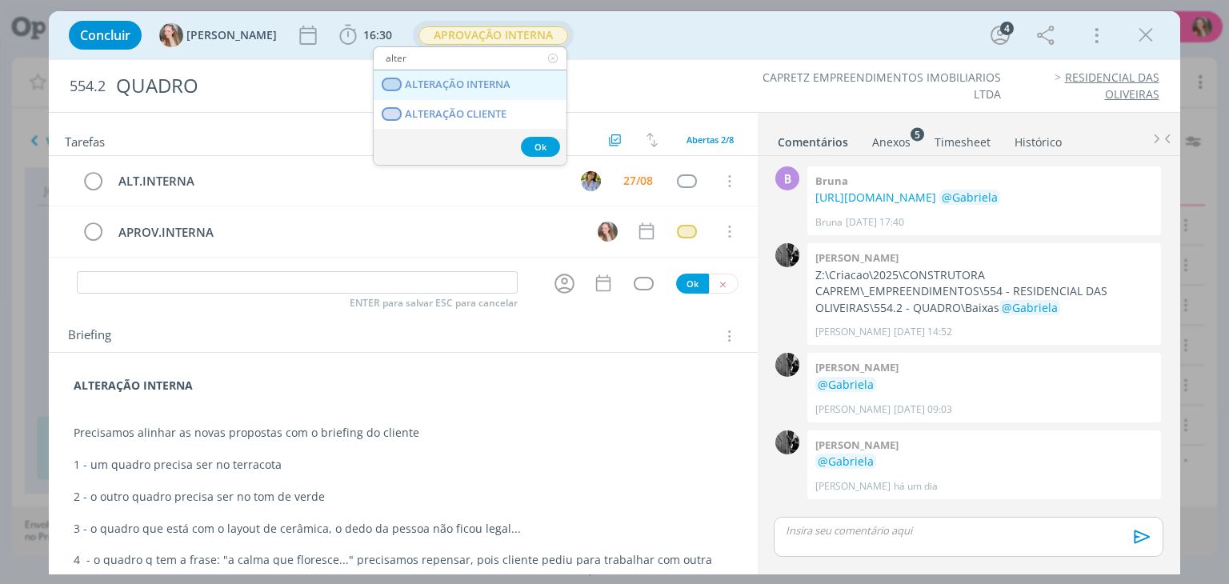
type input "alter"
click at [477, 90] on span "ALTERAÇÃO INTERNA" at bounding box center [459, 84] width 106 height 13
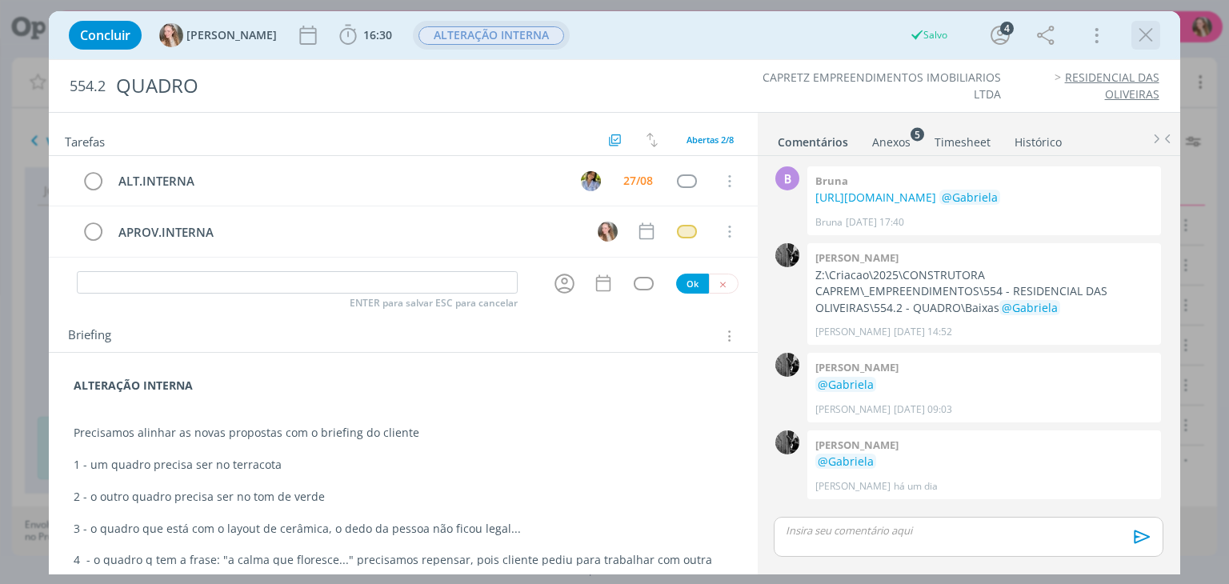
click at [1137, 30] on icon "dialog" at bounding box center [1145, 35] width 24 height 24
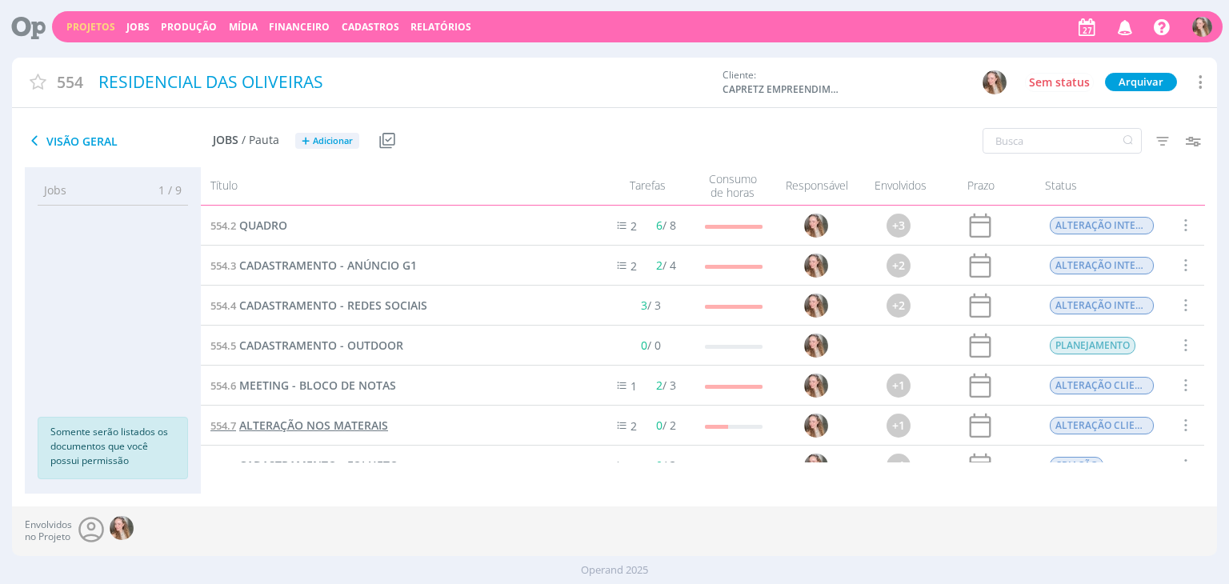
click at [320, 418] on span "ALTERAÇÃO NOS MATERAIS" at bounding box center [313, 425] width 149 height 15
